Goal: Information Seeking & Learning: Learn about a topic

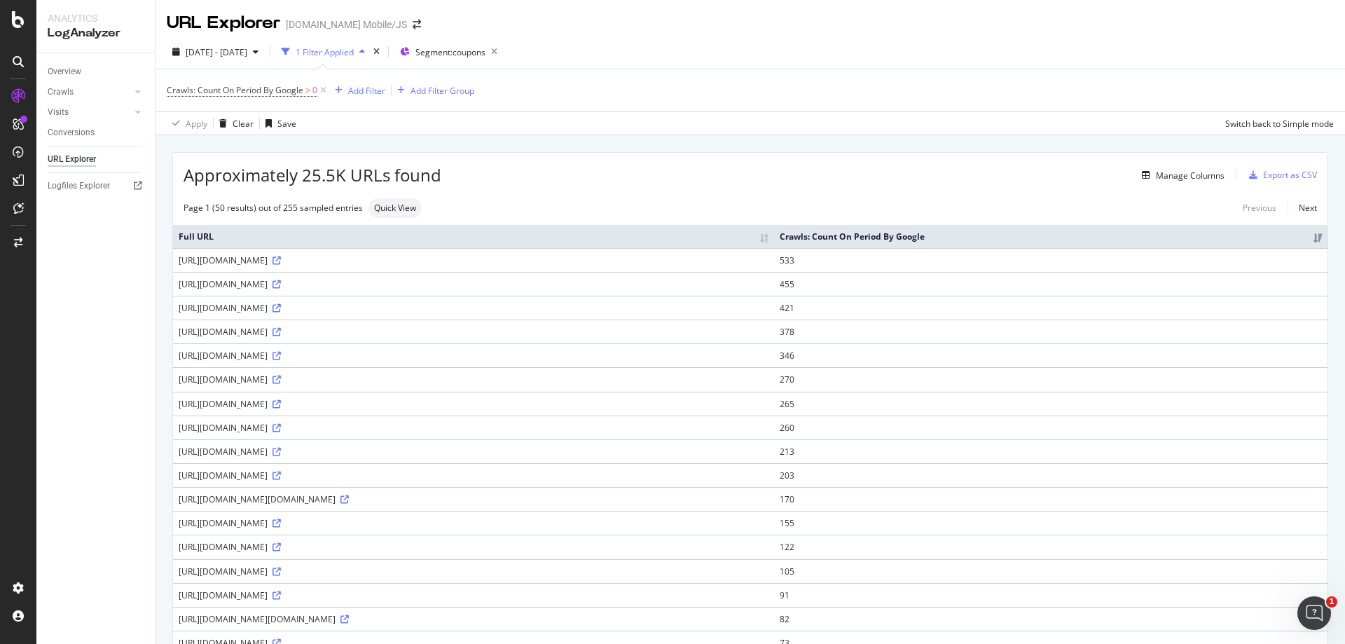
scroll to position [937, 0]
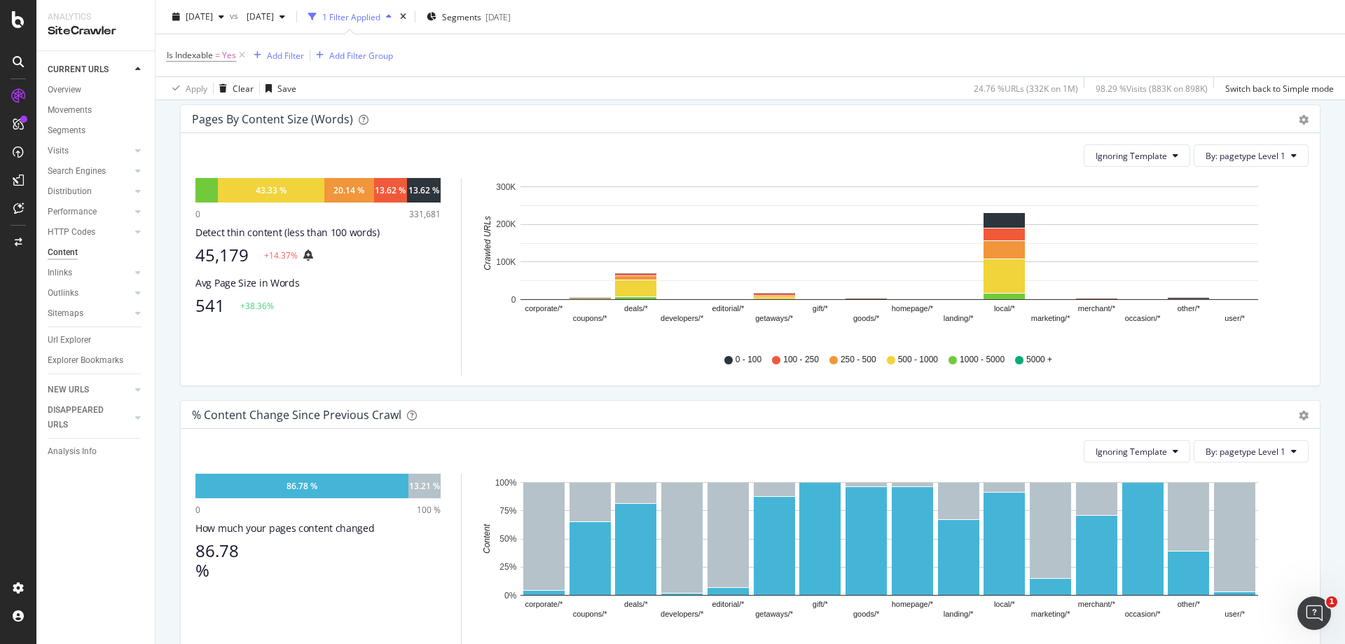
scroll to position [420, 0]
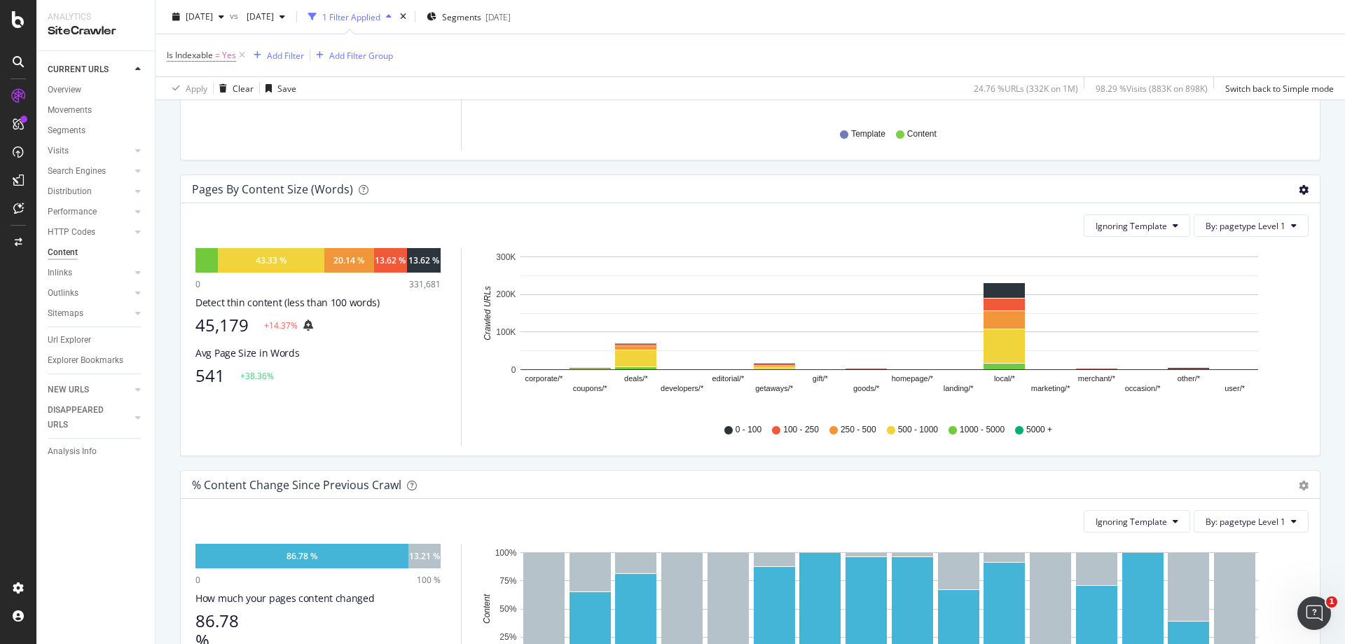
click at [1299, 190] on icon "gear" at bounding box center [1304, 190] width 10 height 10
click at [1270, 240] on span "Chart (by Percentage)" at bounding box center [1256, 242] width 128 height 19
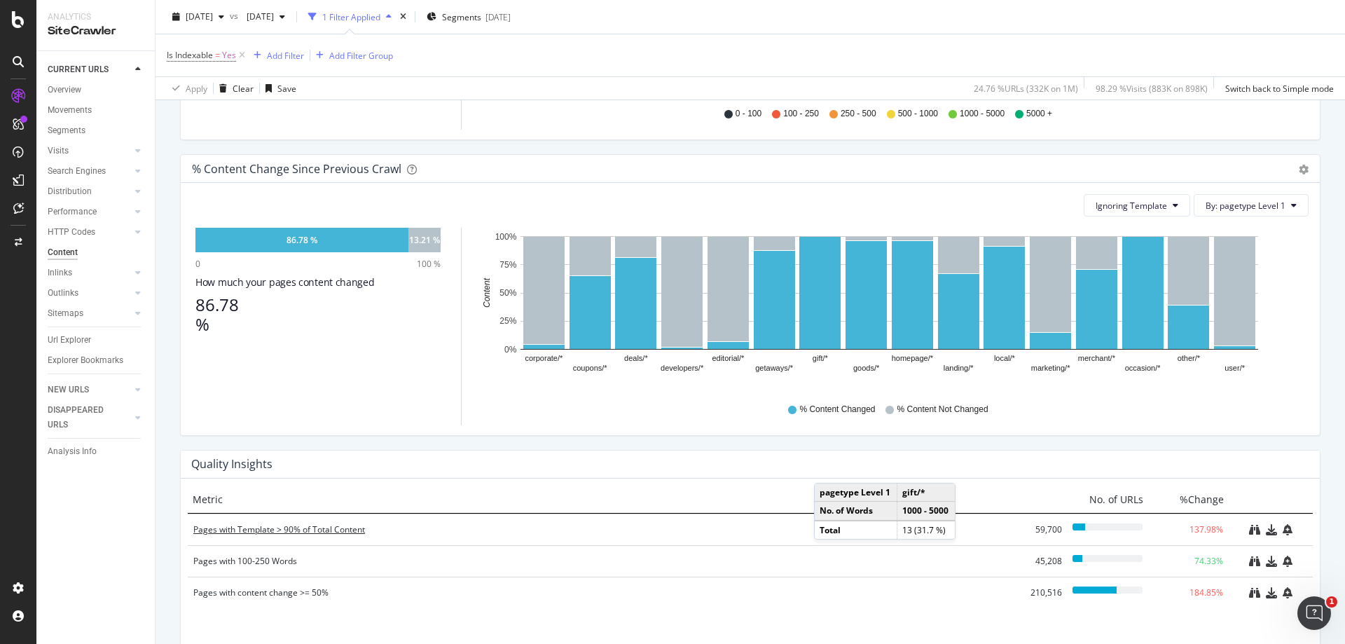
scroll to position [845, 0]
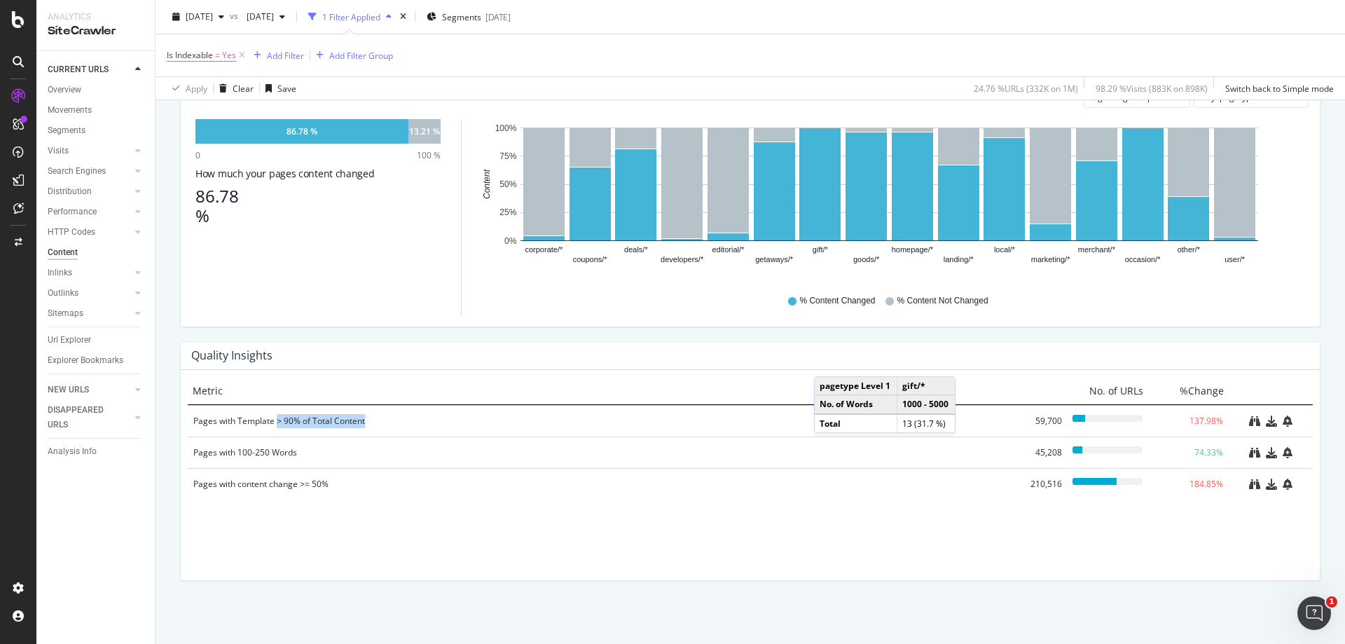
drag, startPoint x: 270, startPoint y: 418, endPoint x: 409, endPoint y: 434, distance: 140.4
click at [409, 434] on div "Pages with Template > 90% of Total Content 59,700 137.98%" at bounding box center [750, 421] width 1125 height 32
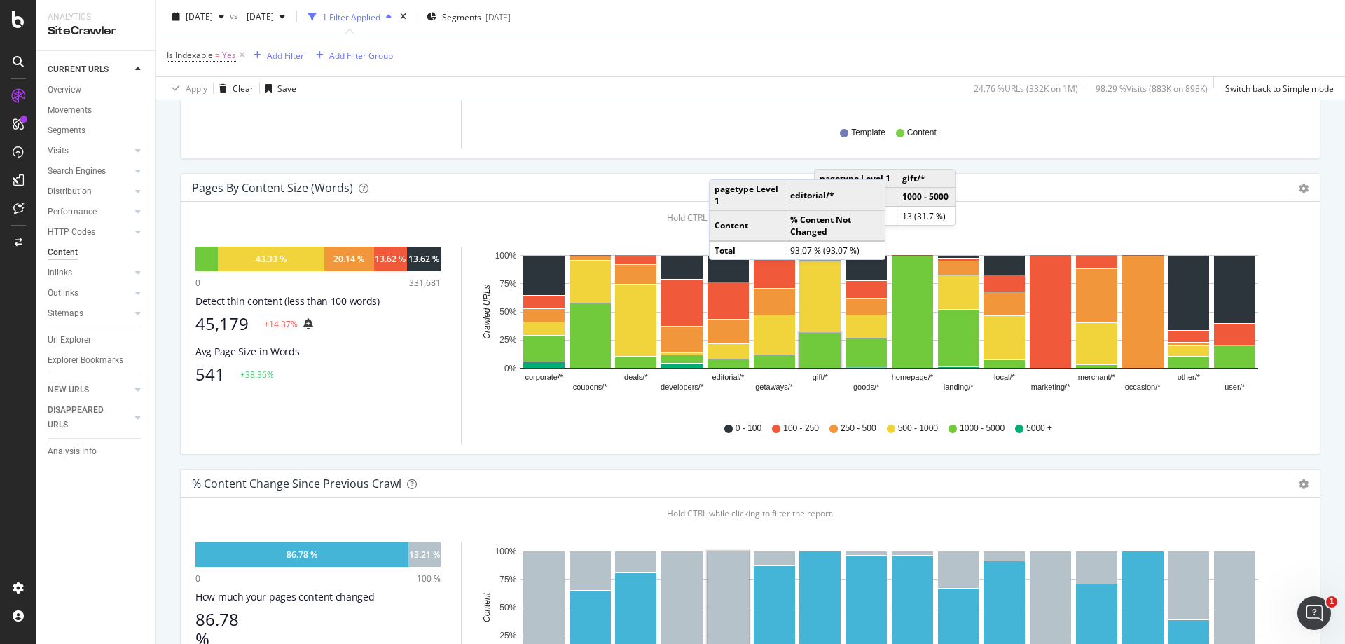
scroll to position [214, 0]
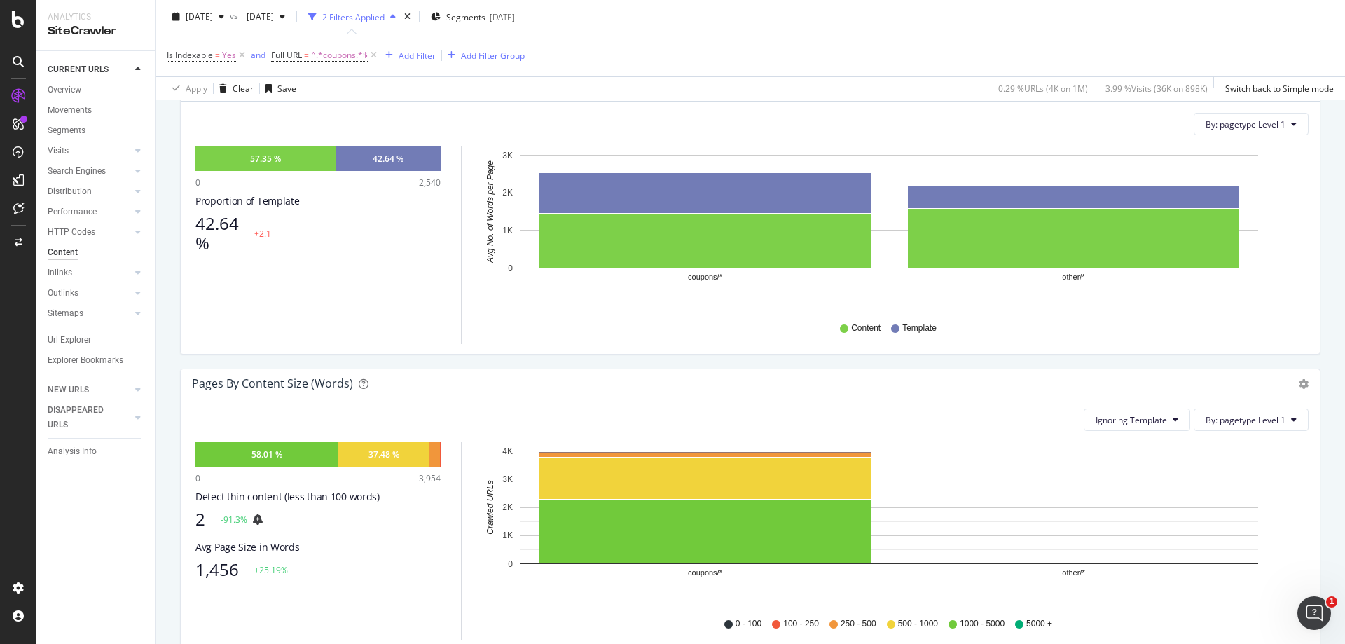
scroll to position [70, 0]
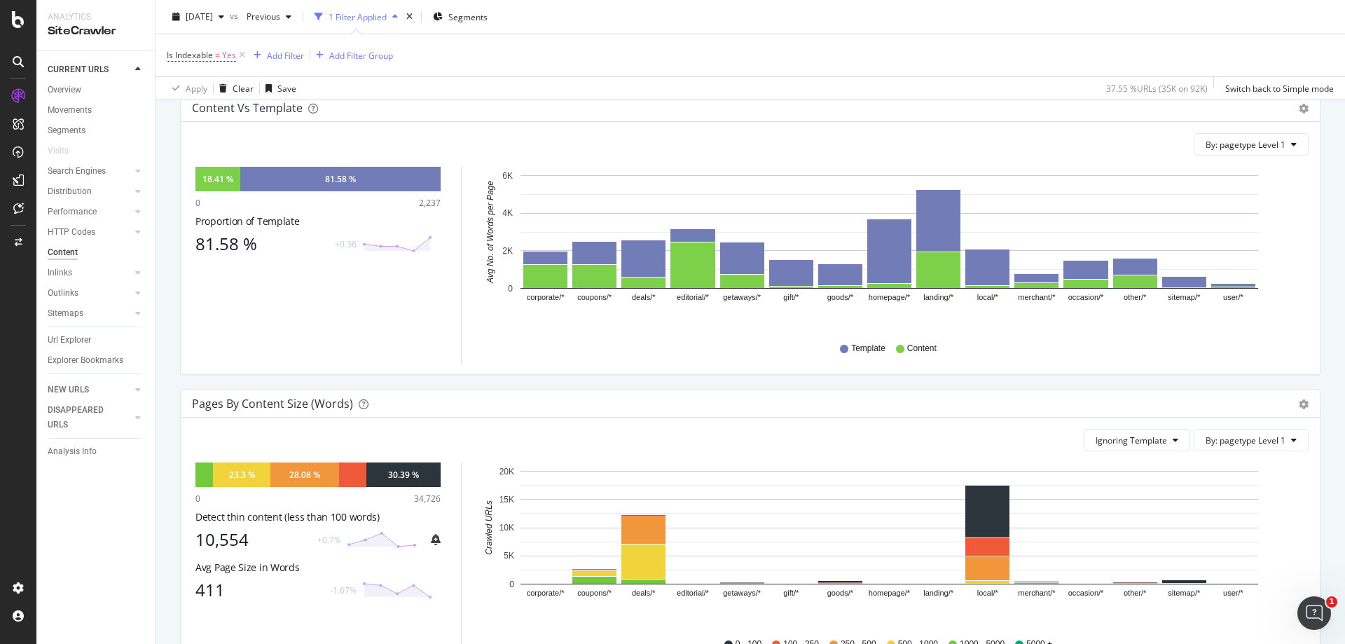
scroll to position [280, 0]
